Goal: Check status

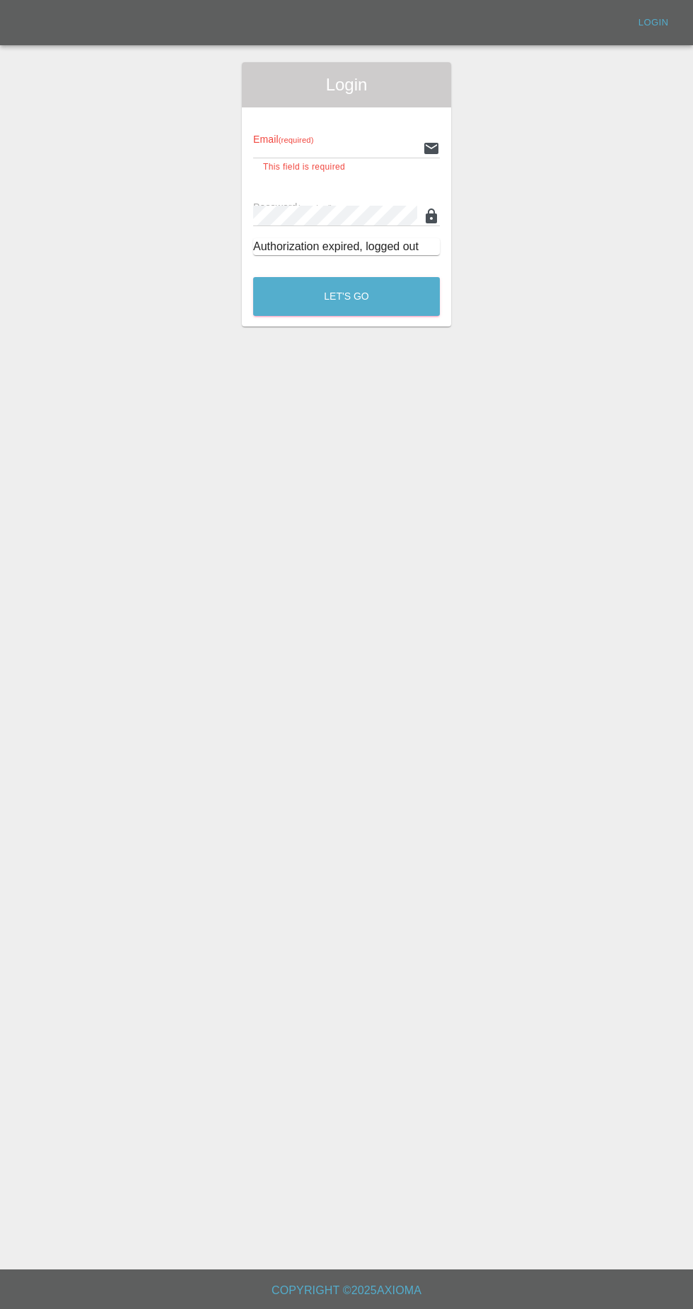
type input "[EMAIL_ADDRESS][DOMAIN_NAME]"
click at [253, 277] on button "Let's Go" at bounding box center [346, 296] width 187 height 39
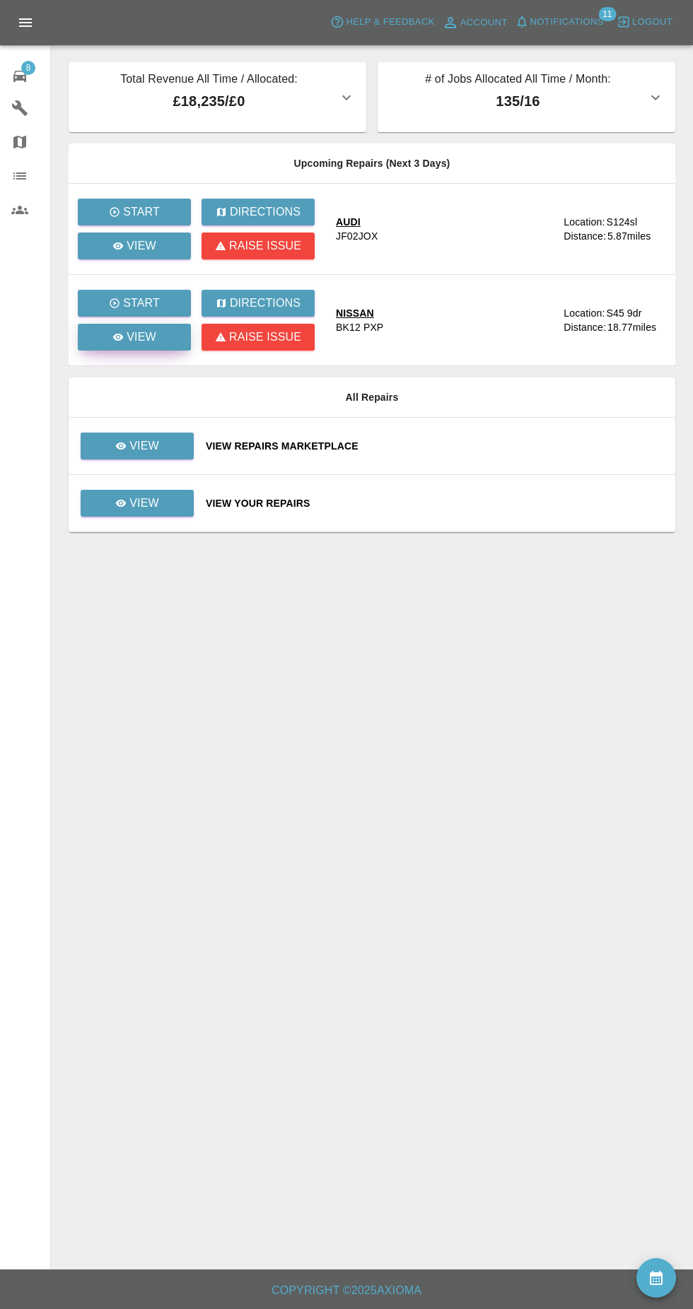
click at [170, 344] on link "View" at bounding box center [134, 337] width 113 height 27
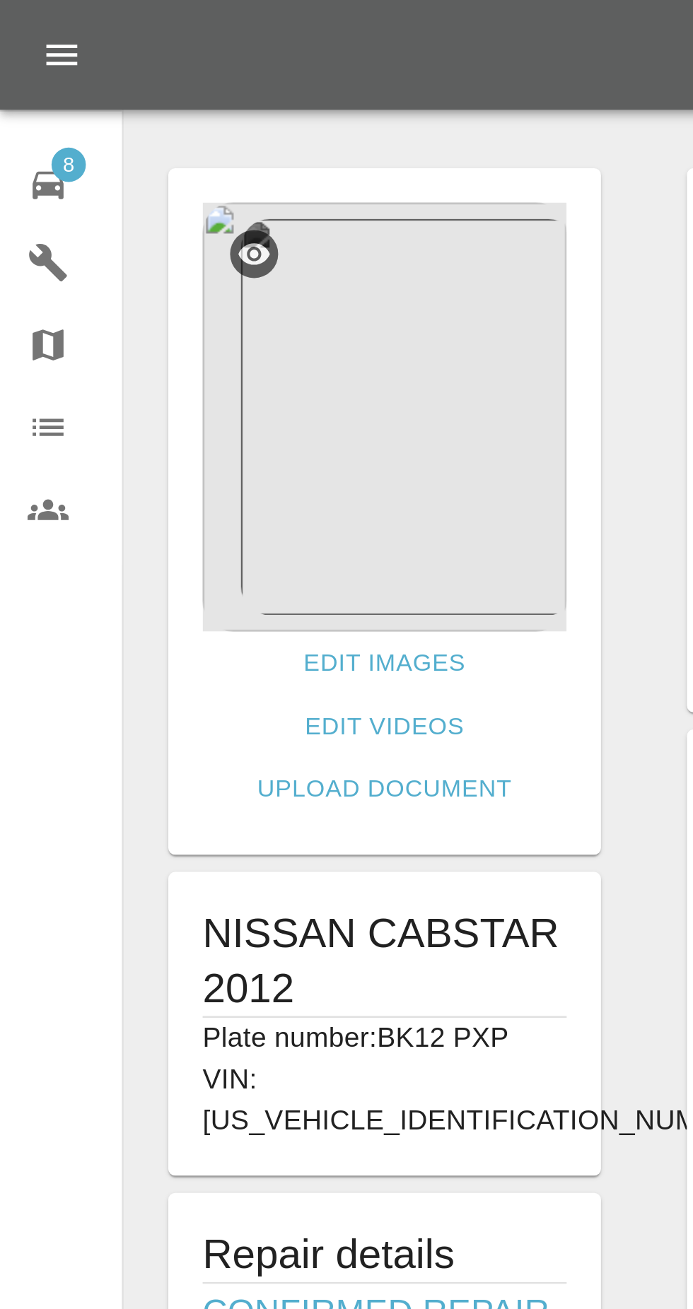
click at [15, 70] on icon at bounding box center [19, 76] width 17 height 17
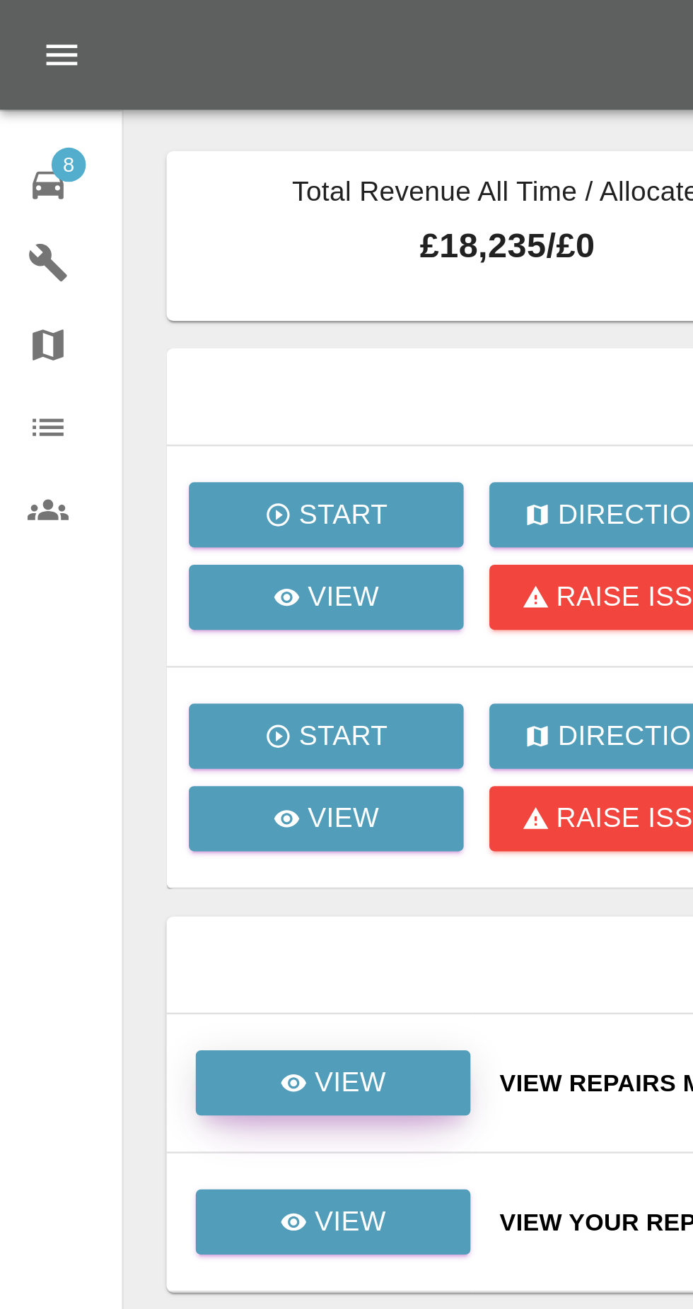
click at [135, 452] on p "View" at bounding box center [144, 446] width 30 height 17
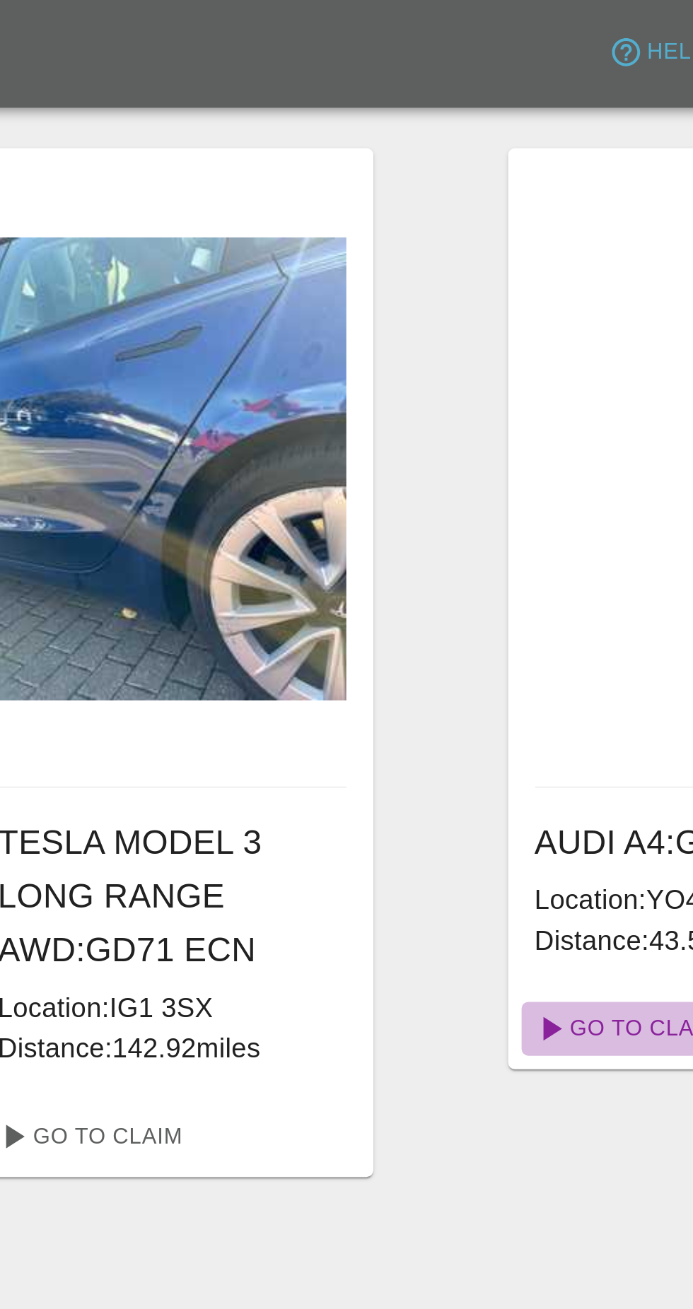
click at [317, 433] on link "Go To Claim" at bounding box center [336, 432] width 87 height 23
